Goal: Find specific page/section: Find specific page/section

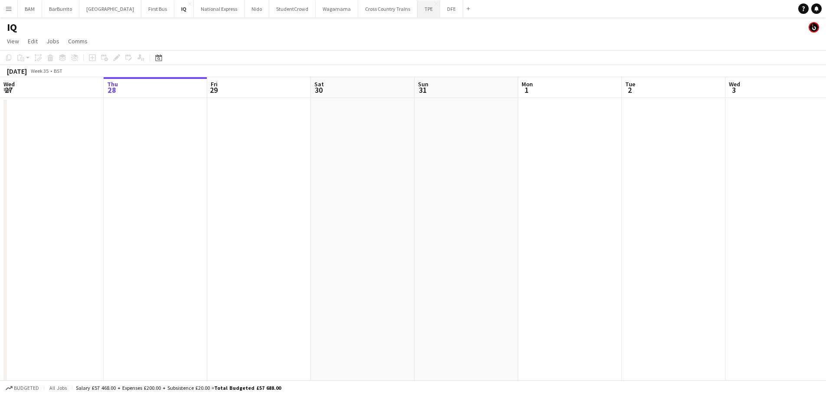
click at [418, 14] on button "TPE Close" at bounding box center [429, 8] width 23 height 17
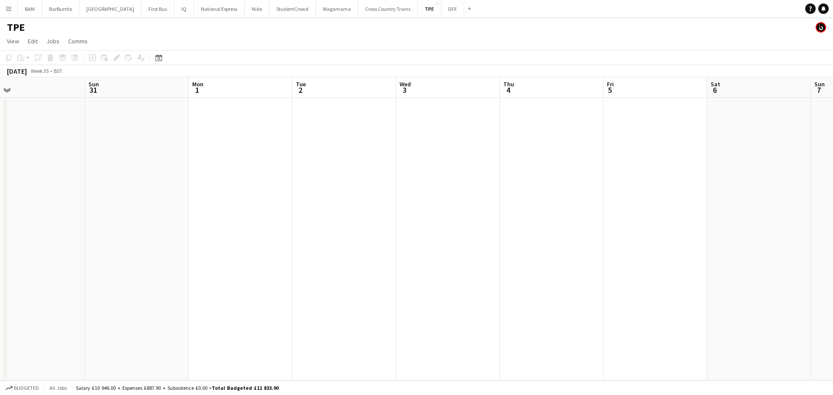
drag, startPoint x: 378, startPoint y: 106, endPoint x: 81, endPoint y: 96, distance: 297.3
click at [58, 98] on app-calendar-viewport "Thu 28 Fri 29 Sat 30 Sun 31 Mon 1 Tue 2 Wed 3 Thu 4 Fri 5 Sat 6 Sun 7 Mon 8 Tue…" at bounding box center [416, 228] width 833 height 303
drag, startPoint x: 502, startPoint y: 152, endPoint x: 216, endPoint y: 113, distance: 289.3
click at [187, 122] on app-calendar-viewport "Fri 29 Sat 30 Sun 31 Mon 1 Tue 2 Wed 3 Thu 4 Fri 5 Sat 6 Sun 7 Mon 8 Tue 9 Wed …" at bounding box center [416, 228] width 833 height 303
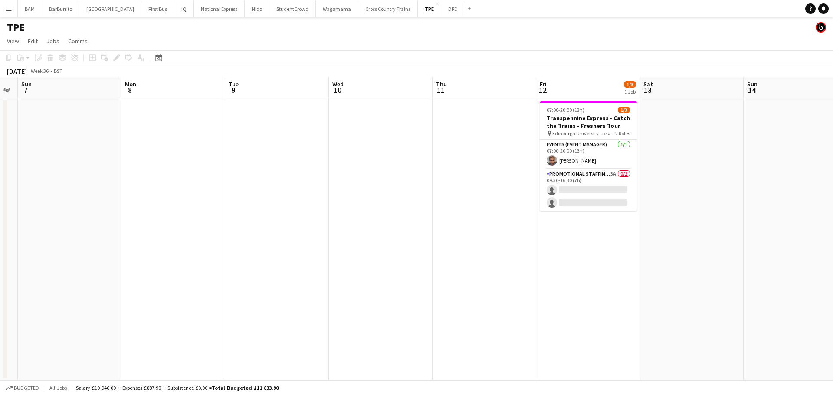
scroll to position [0, 338]
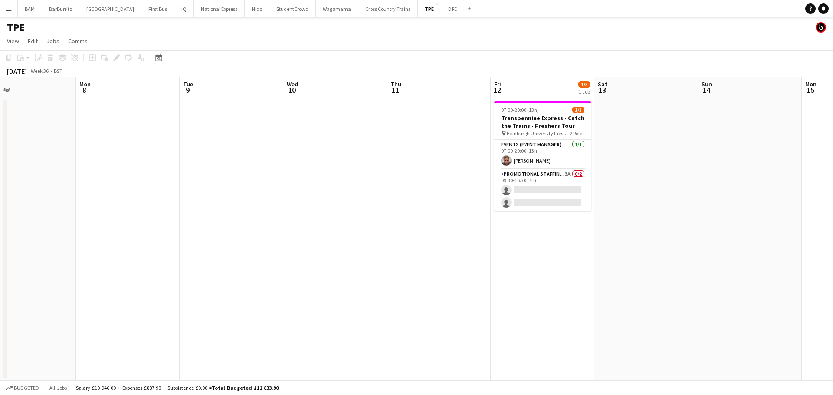
drag, startPoint x: 676, startPoint y: 143, endPoint x: 319, endPoint y: 123, distance: 357.5
click at [267, 118] on app-calendar-viewport "Thu 4 Fri 5 Sat 6 Sun 7 Mon 8 Tue 9 Wed 10 Thu 11 Fri 12 1/3 1 Job Sat 13 Sun 1…" at bounding box center [416, 228] width 833 height 303
click at [441, 9] on button "DFE Close" at bounding box center [452, 8] width 23 height 17
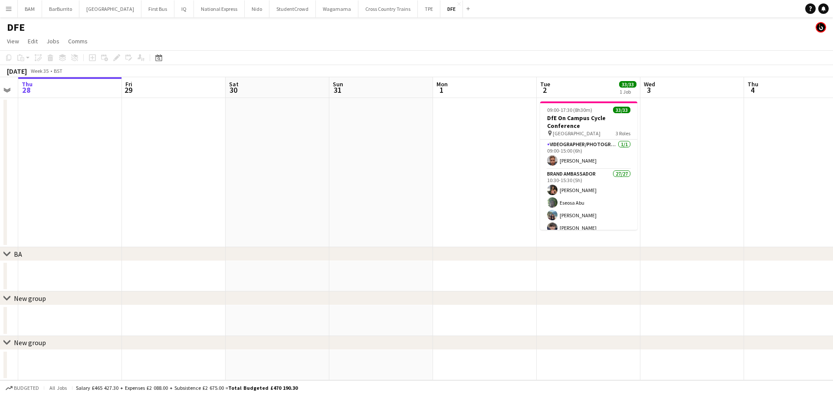
drag, startPoint x: 430, startPoint y: 123, endPoint x: 444, endPoint y: 124, distance: 13.5
click at [151, 107] on app-calendar-viewport "Mon 25 Tue 26 Wed 27 Thu 28 Fri 29 Sat 30 Sun 31 Mon 1 Tue 2 33/33 1 Job Wed 3 …" at bounding box center [416, 228] width 833 height 303
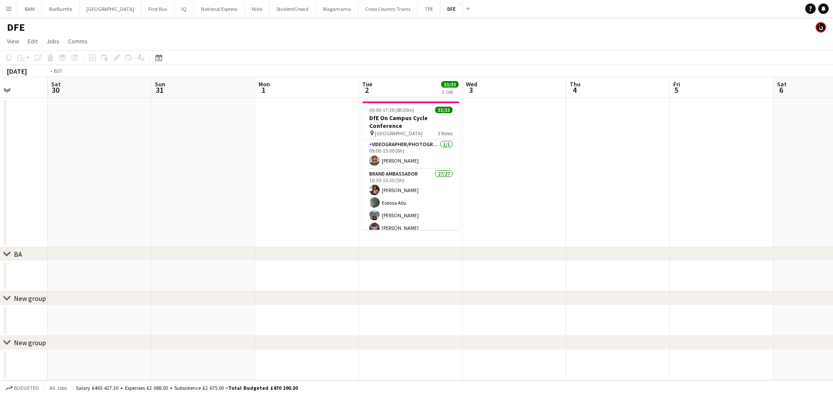
drag, startPoint x: 301, startPoint y: 138, endPoint x: 385, endPoint y: 137, distance: 84.2
click at [143, 127] on app-calendar-viewport "Wed 27 Thu 28 Fri 29 Sat 30 Sun 31 Mon 1 Tue 2 33/33 1 Job Wed 3 Thu 4 Fri 5 Sa…" at bounding box center [416, 228] width 833 height 303
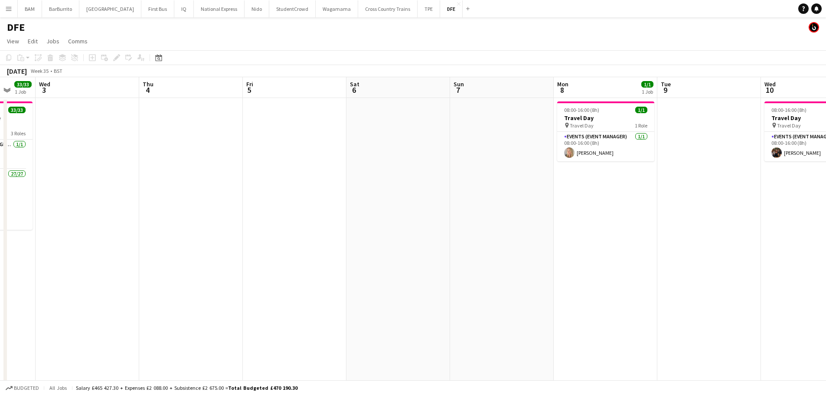
click at [270, 159] on app-calendar-viewport "Sun 31 Mon 1 Tue 2 33/33 1 Job Wed 3 Thu 4 Fri 5 Sat 6 Sun 7 Mon 8 1/1 1 Job Tu…" at bounding box center [413, 305] width 826 height 456
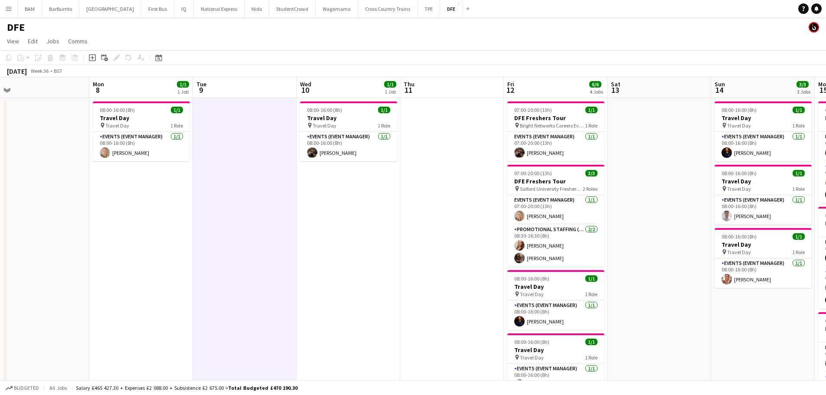
scroll to position [0, 280]
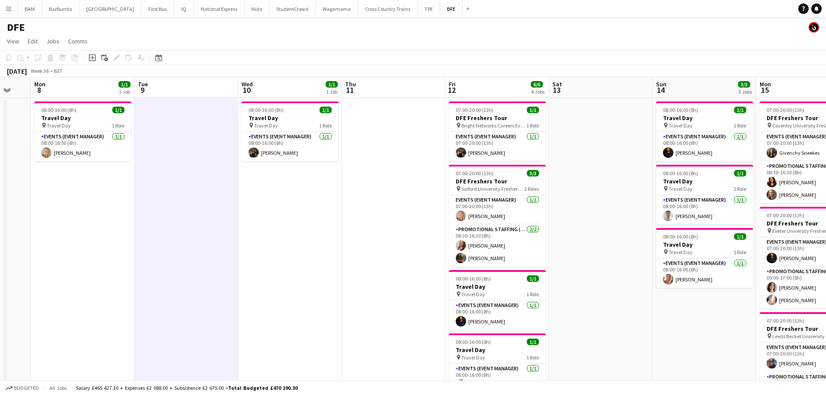
drag, startPoint x: 518, startPoint y: 169, endPoint x: 442, endPoint y: 170, distance: 76.4
click at [596, 72] on div "[DATE] Week 36 • BST" at bounding box center [413, 71] width 826 height 12
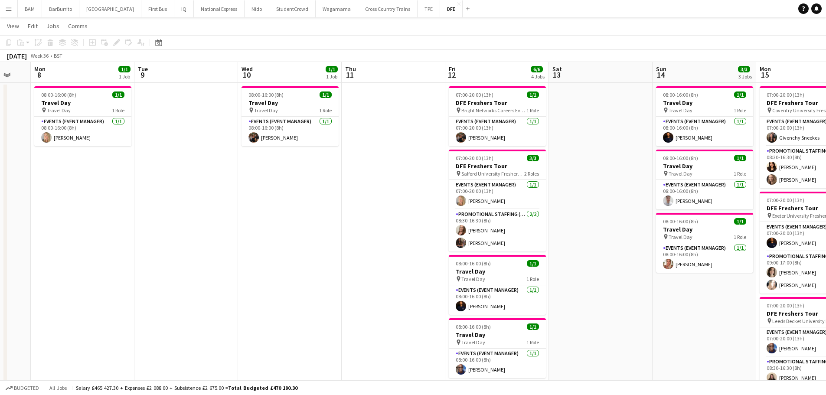
scroll to position [0, 0]
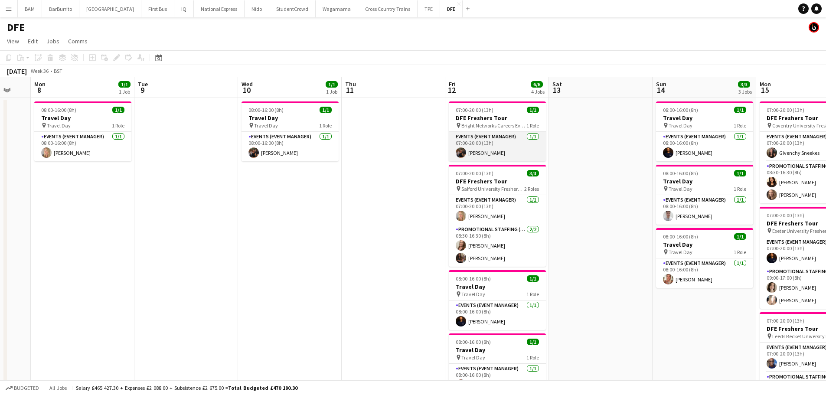
click at [517, 147] on app-card-role "Events (Event Manager) [DATE] 07:00-20:00 (13h) [PERSON_NAME]" at bounding box center [497, 146] width 97 height 29
